Goal: Information Seeking & Learning: Learn about a topic

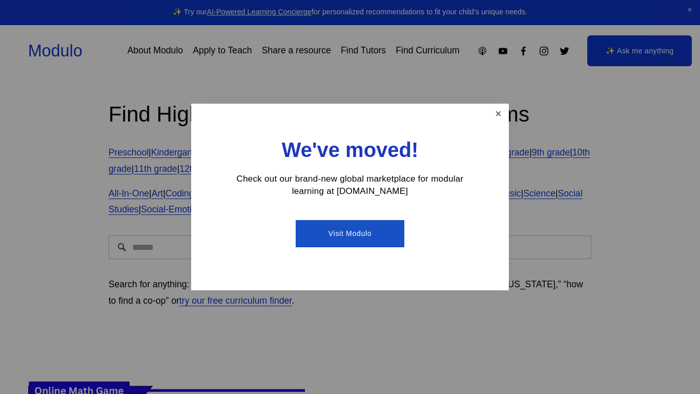
click at [497, 115] on link "Close" at bounding box center [498, 114] width 18 height 18
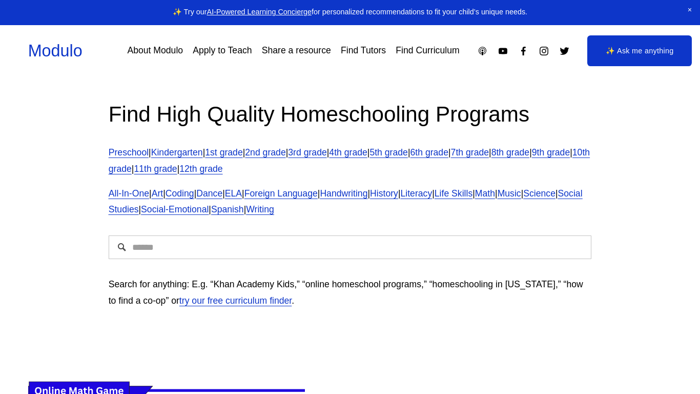
click at [170, 250] on input "Search" at bounding box center [350, 247] width 483 height 24
type input "**********"
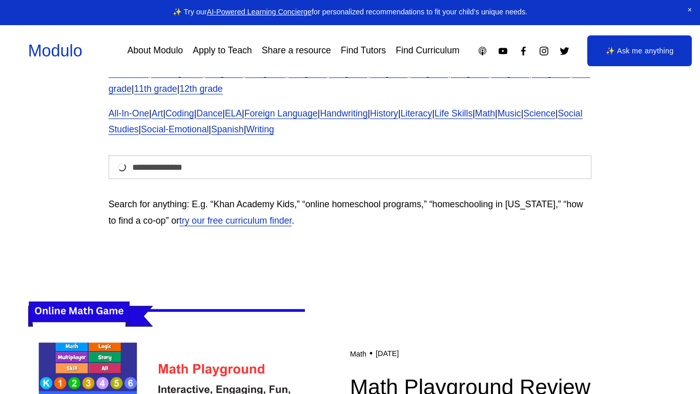
scroll to position [110, 0]
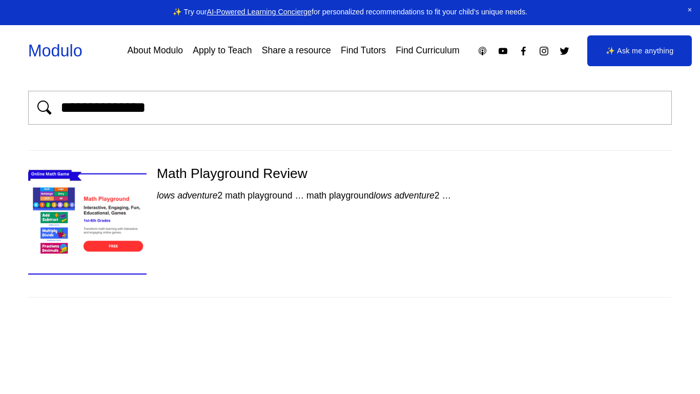
scroll to position [14, 0]
click at [76, 224] on img at bounding box center [87, 223] width 141 height 118
